Goal: Task Accomplishment & Management: Use online tool/utility

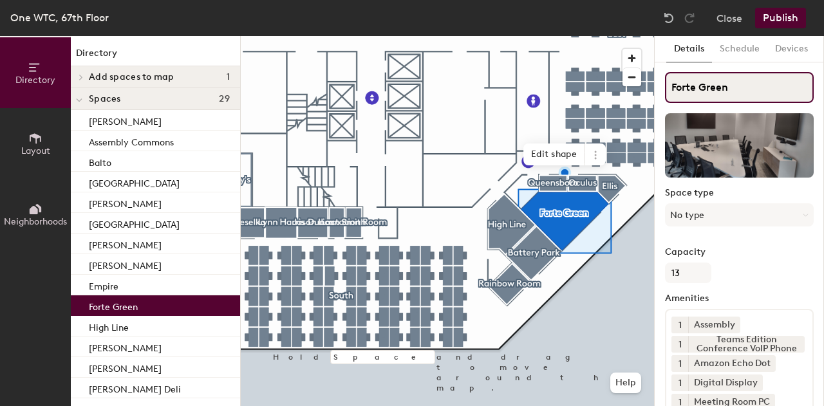
click at [729, 82] on input "Forte Green" at bounding box center [739, 87] width 149 height 31
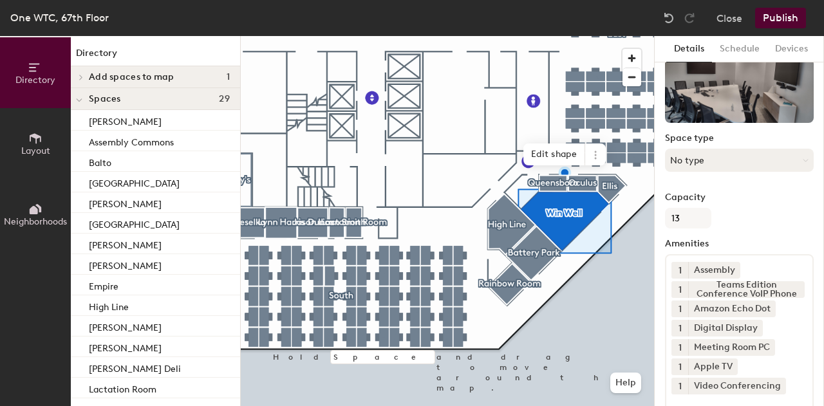
scroll to position [58, 0]
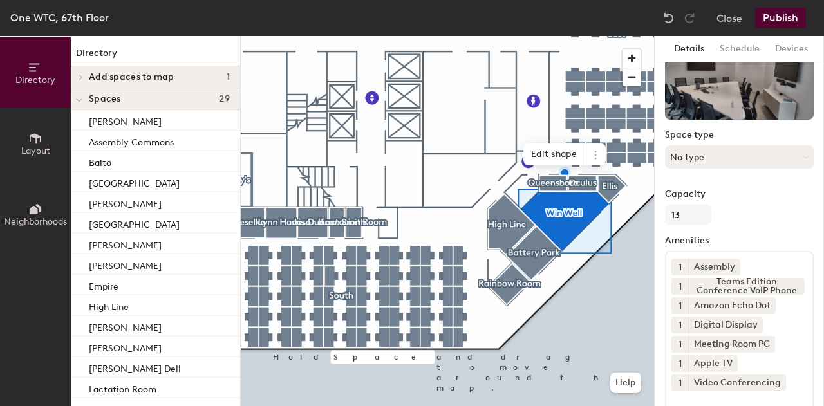
type input "Win Well"
click at [707, 162] on button "No type" at bounding box center [739, 156] width 149 height 23
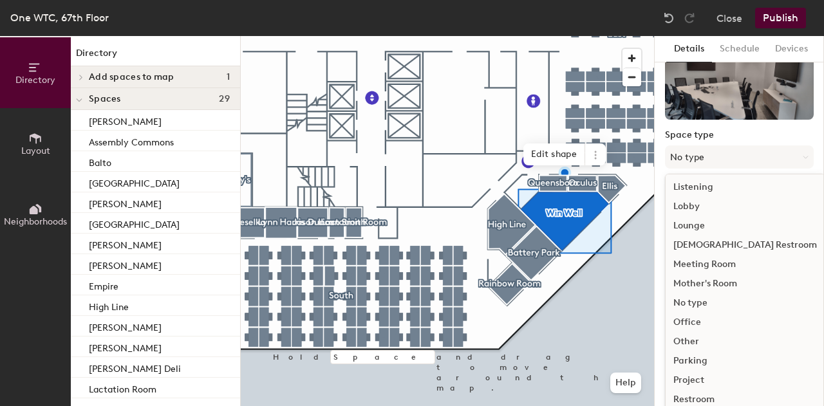
scroll to position [288, 0]
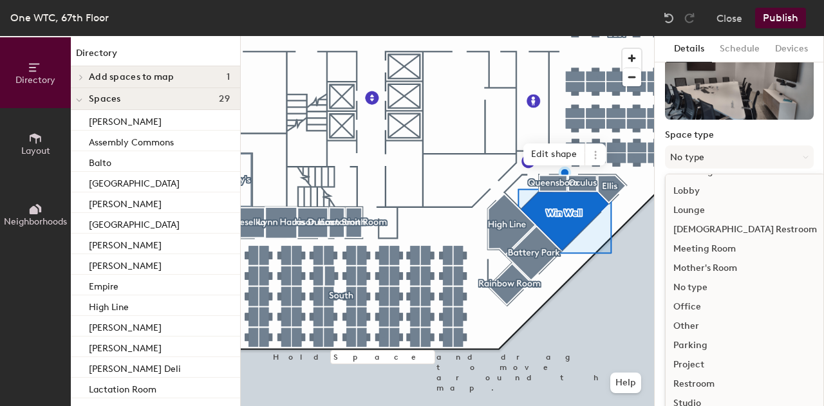
click at [704, 307] on div "Office" at bounding box center [745, 306] width 159 height 19
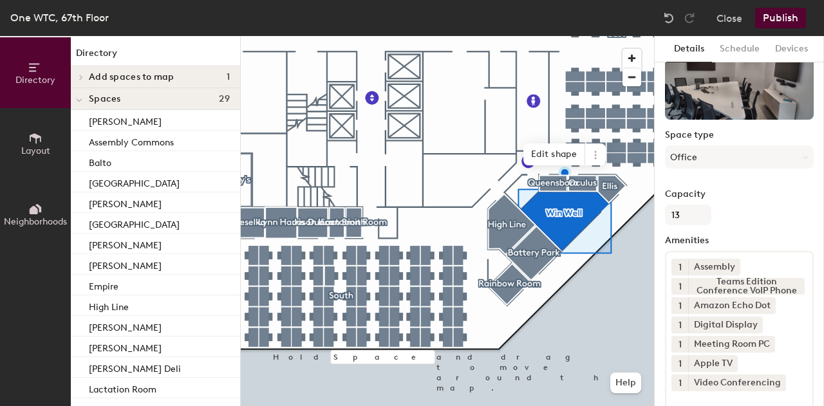
click at [781, 17] on button "Publish" at bounding box center [780, 18] width 51 height 21
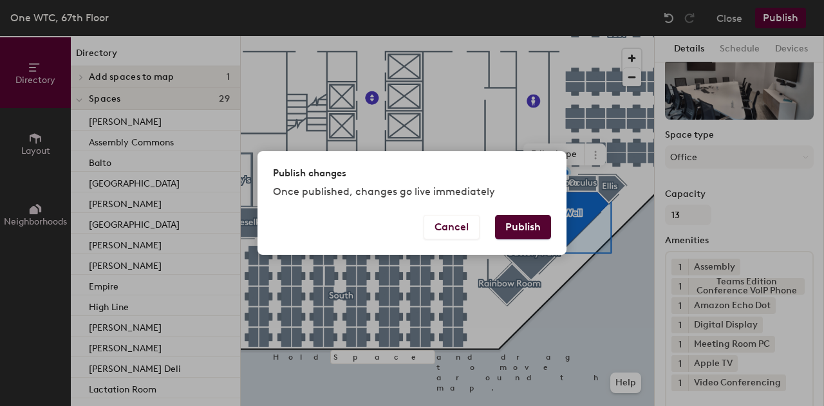
click at [533, 224] on button "Publish" at bounding box center [523, 227] width 56 height 24
